Goal: Information Seeking & Learning: Learn about a topic

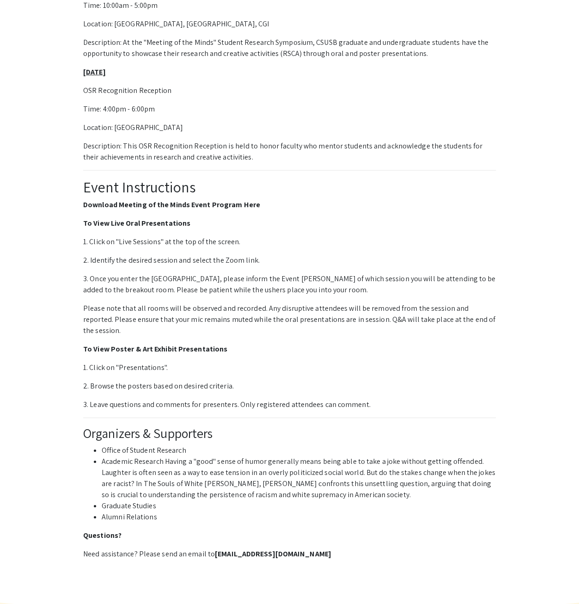
scroll to position [1423, 0]
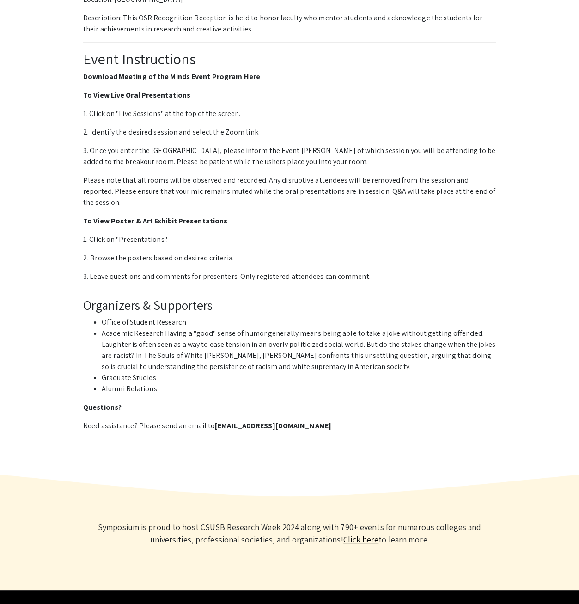
click at [347, 534] on link "Click here" at bounding box center [361, 539] width 35 height 11
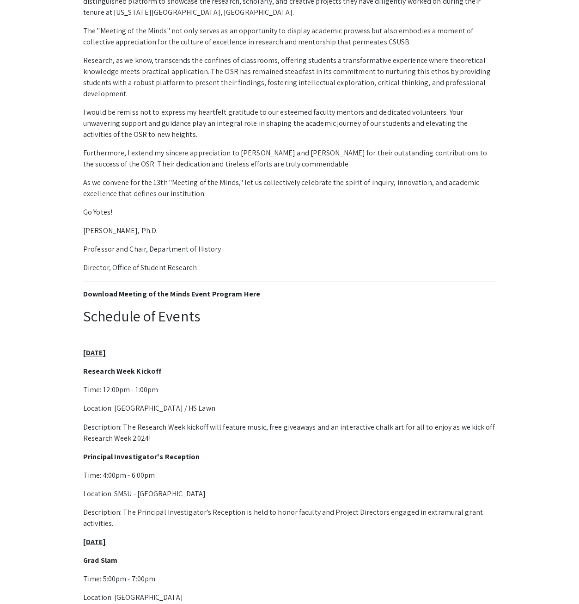
scroll to position [452, 0]
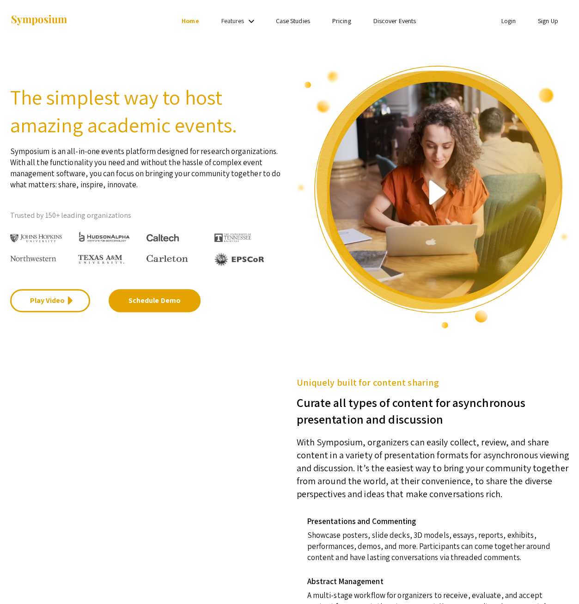
drag, startPoint x: 401, startPoint y: 152, endPoint x: 389, endPoint y: 147, distance: 13.1
